Goal: Information Seeking & Learning: Learn about a topic

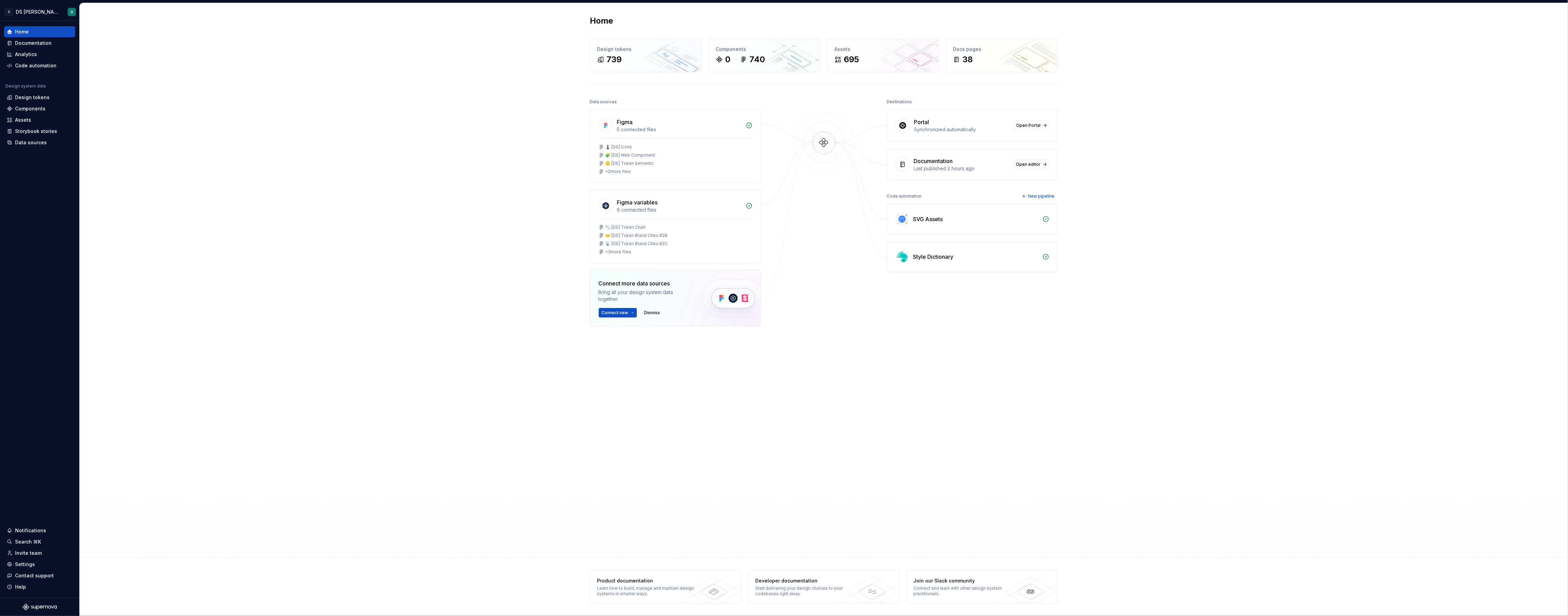
click at [389, 180] on div "Home Design tokens 739 Components 0 740 Assets 695 Docs pages 38 Data sources F…" at bounding box center [824, 281] width 1488 height 555
click at [45, 40] on div "Documentation" at bounding box center [33, 43] width 37 height 7
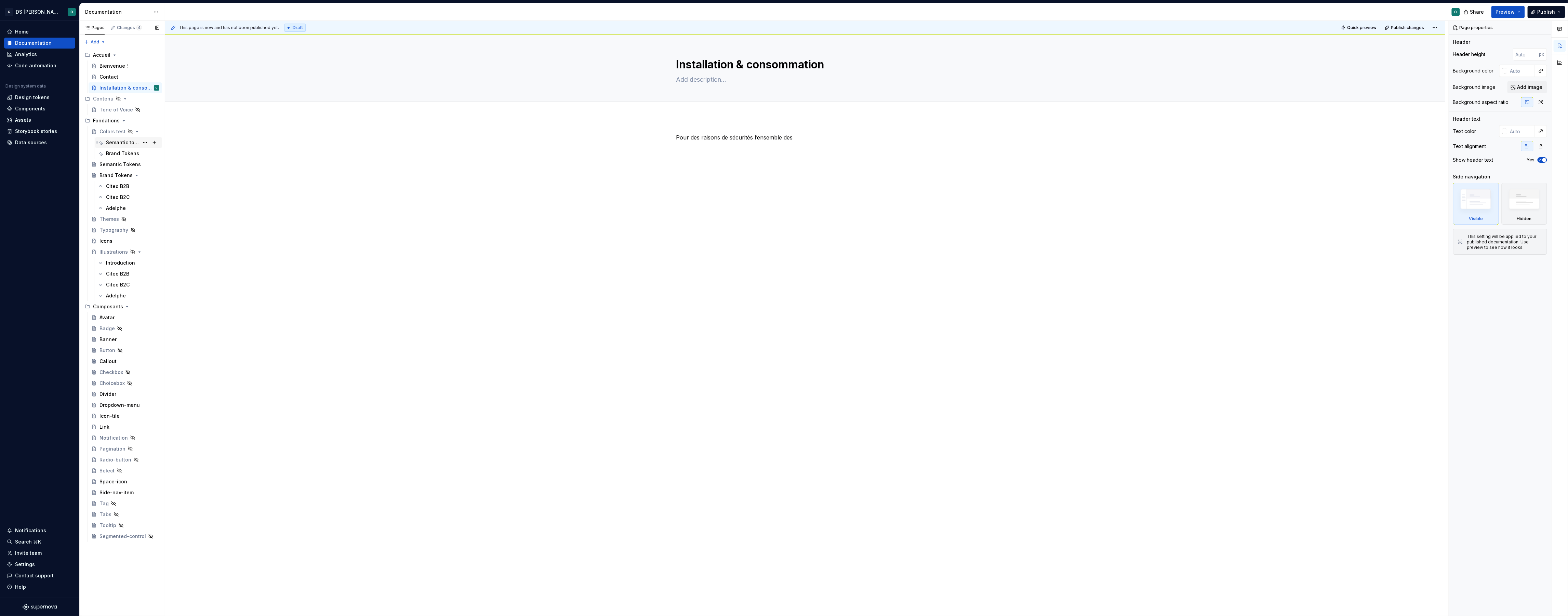
click at [130, 142] on div "Semantic token" at bounding box center [122, 142] width 33 height 7
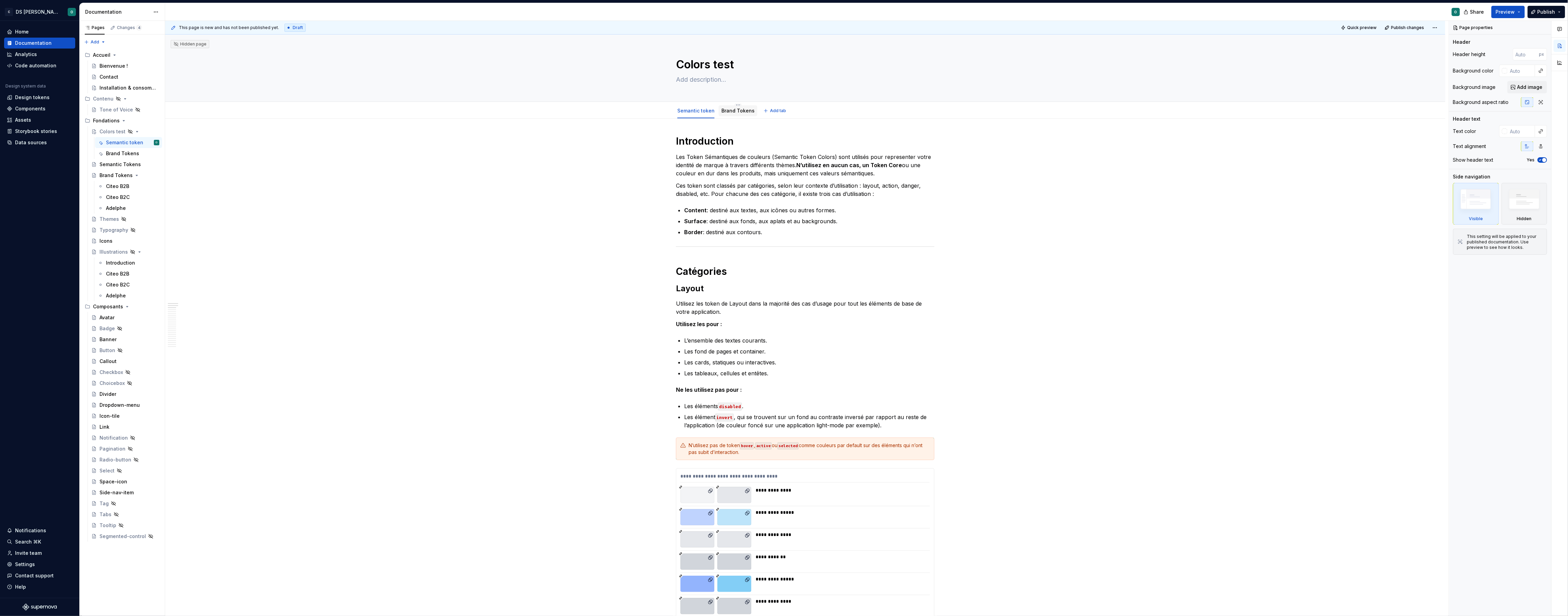
click at [737, 114] on div "Brand Tokens" at bounding box center [738, 110] width 33 height 7
click at [740, 113] on link "Brand Tokens" at bounding box center [738, 111] width 33 height 6
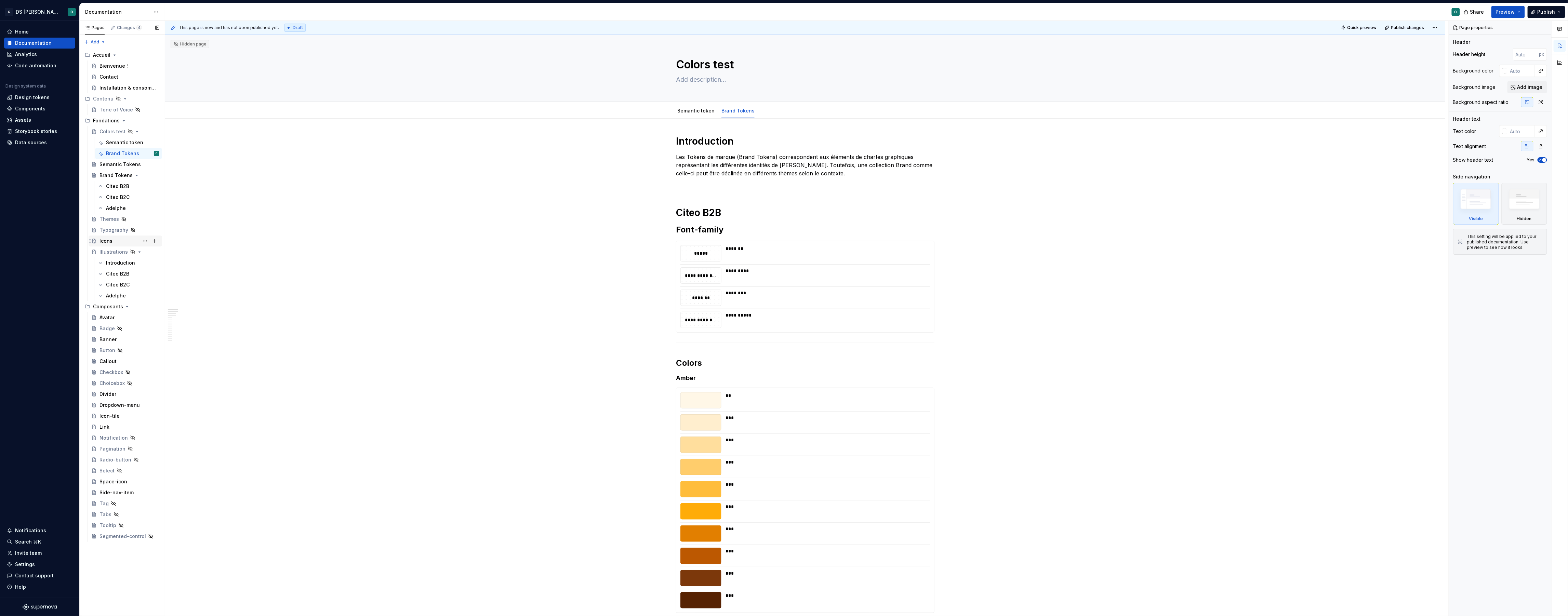
click at [117, 240] on div "Icons" at bounding box center [129, 241] width 60 height 10
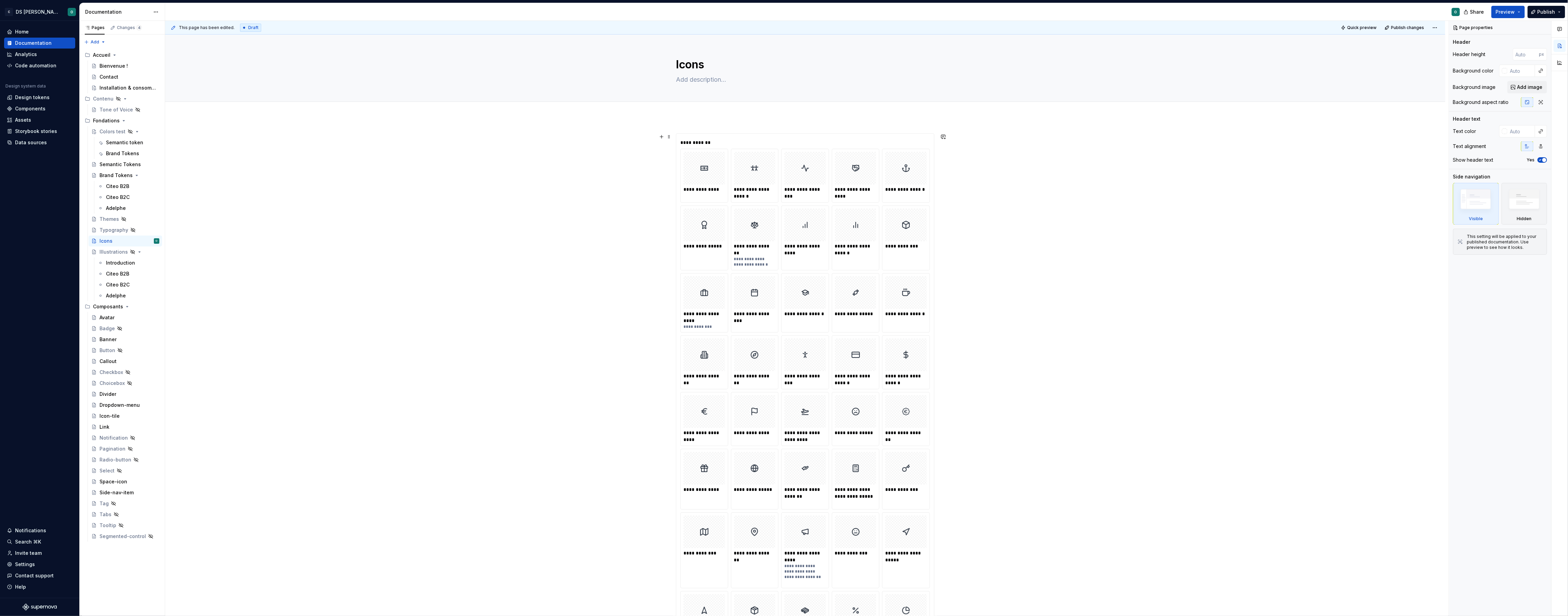
click at [796, 142] on div "**********" at bounding box center [805, 142] width 249 height 7
click at [1515, 254] on span "Change selection" at bounding box center [1503, 257] width 43 height 7
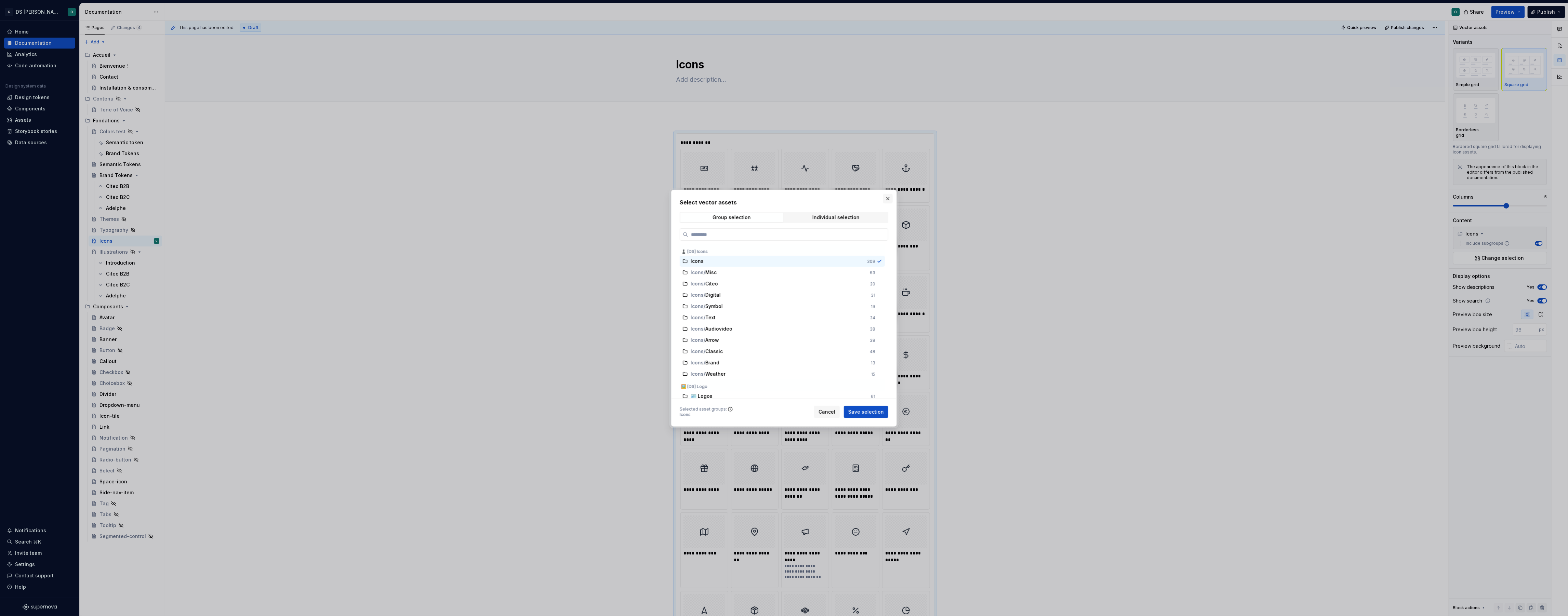
click at [889, 200] on button "button" at bounding box center [888, 198] width 10 height 10
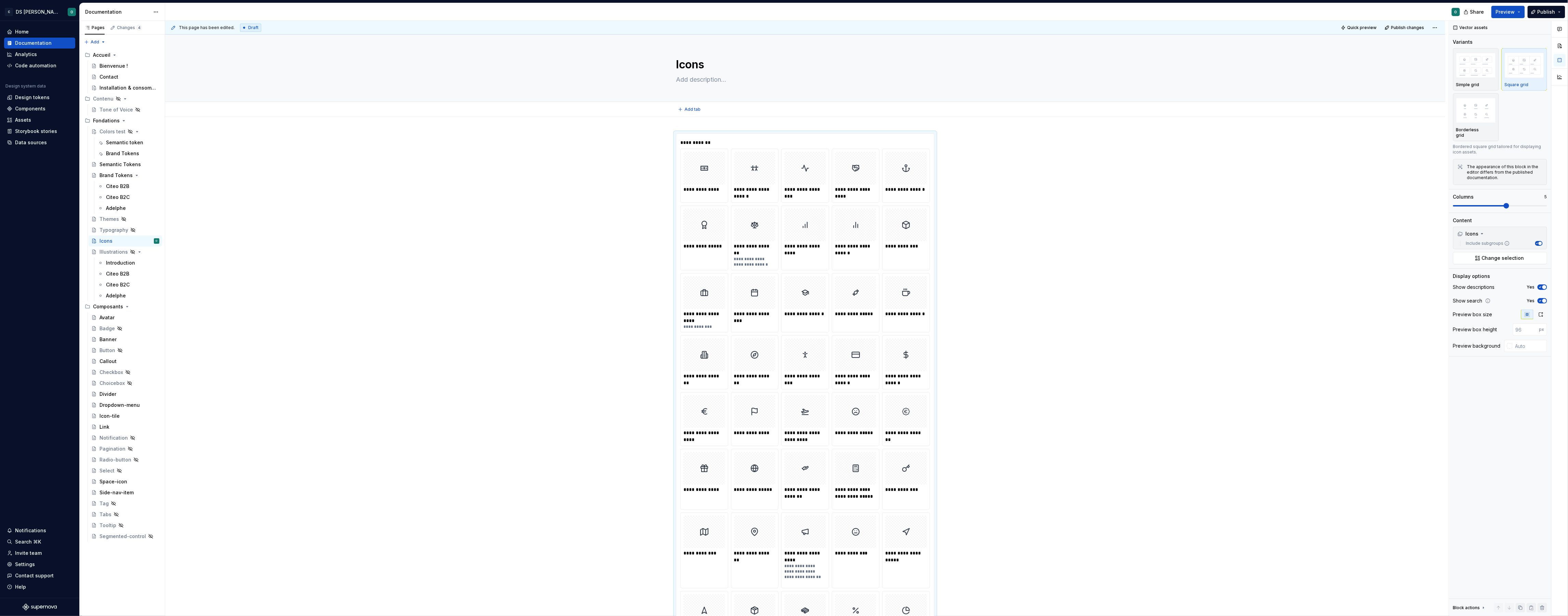
type textarea "*"
click at [1480, 257] on button "Change selection" at bounding box center [1500, 258] width 94 height 12
type textarea "*"
